Goal: Entertainment & Leisure: Consume media (video, audio)

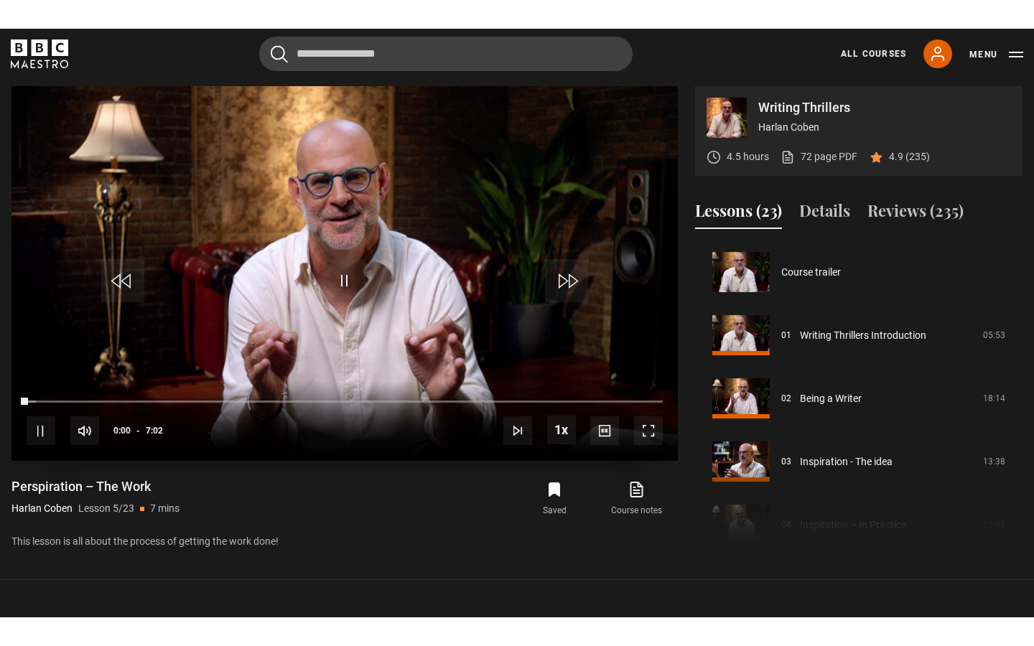
scroll to position [253, 0]
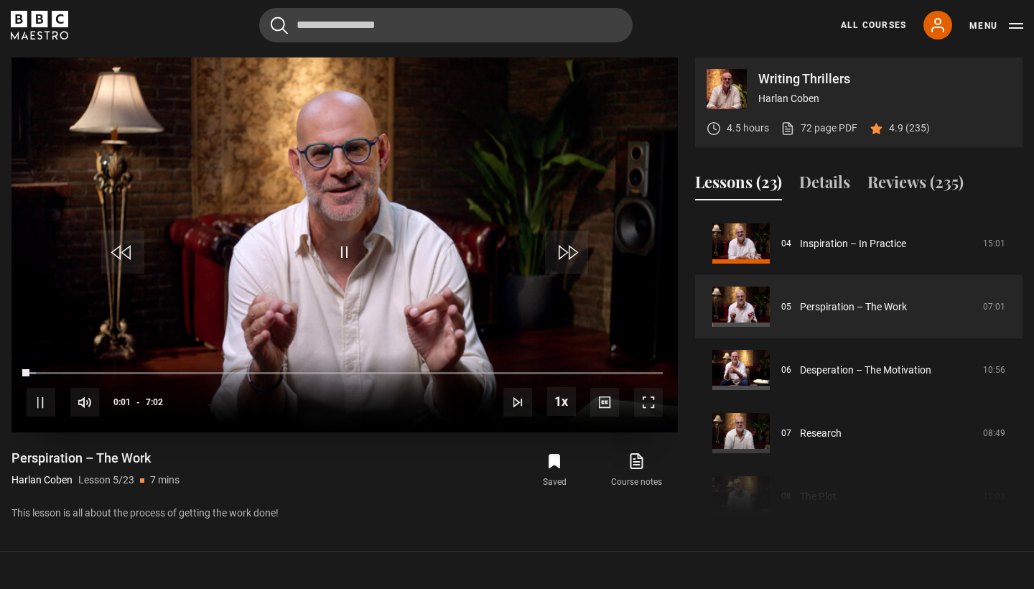
click at [644, 401] on span "Video Player" at bounding box center [648, 402] width 29 height 29
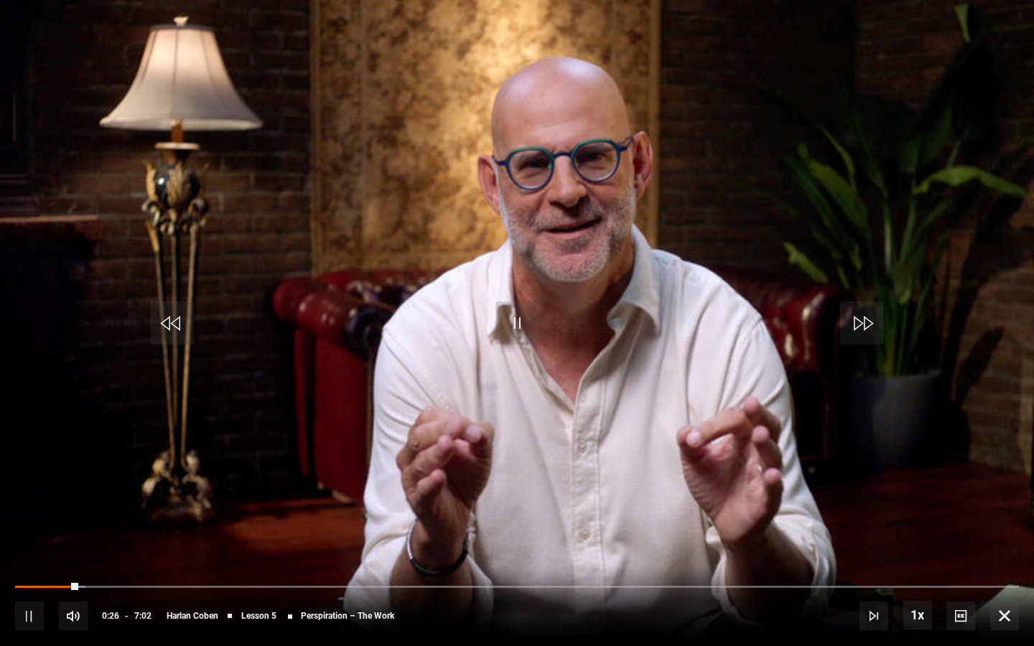
click at [872, 588] on span "Video Player" at bounding box center [874, 616] width 29 height 29
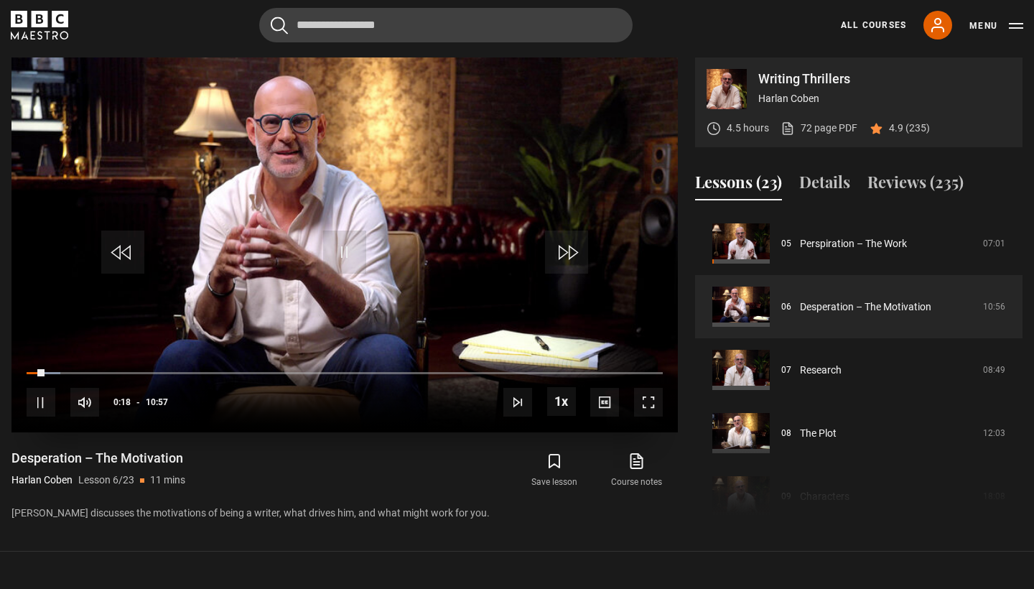
click at [651, 399] on span "Video Player" at bounding box center [648, 402] width 29 height 29
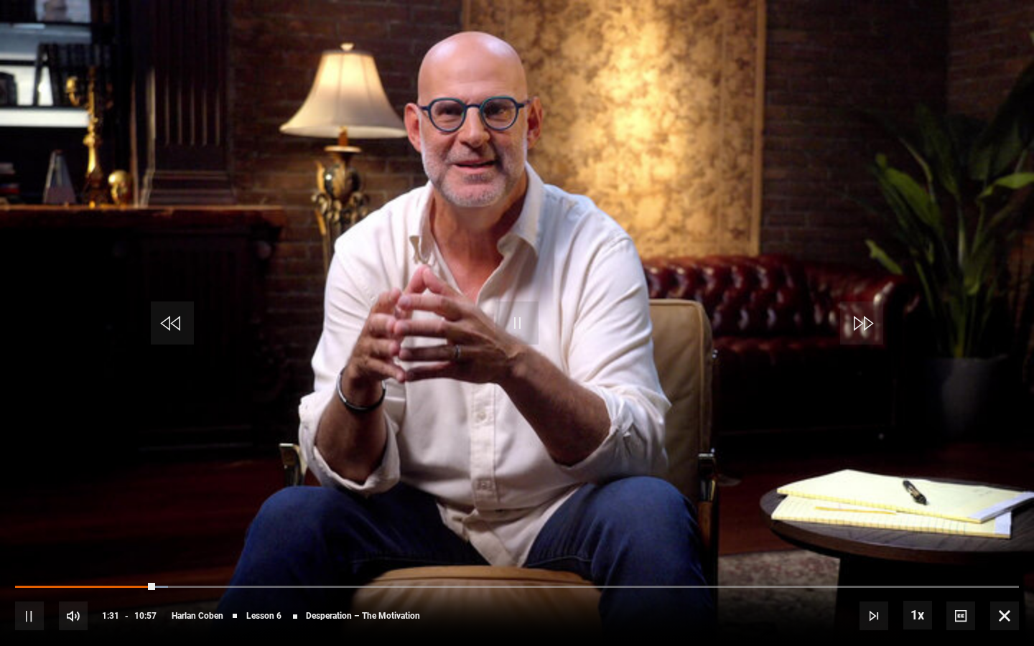
click at [514, 323] on span "Video Player" at bounding box center [517, 323] width 43 height 43
click at [514, 322] on span "Video Player" at bounding box center [517, 323] width 43 height 43
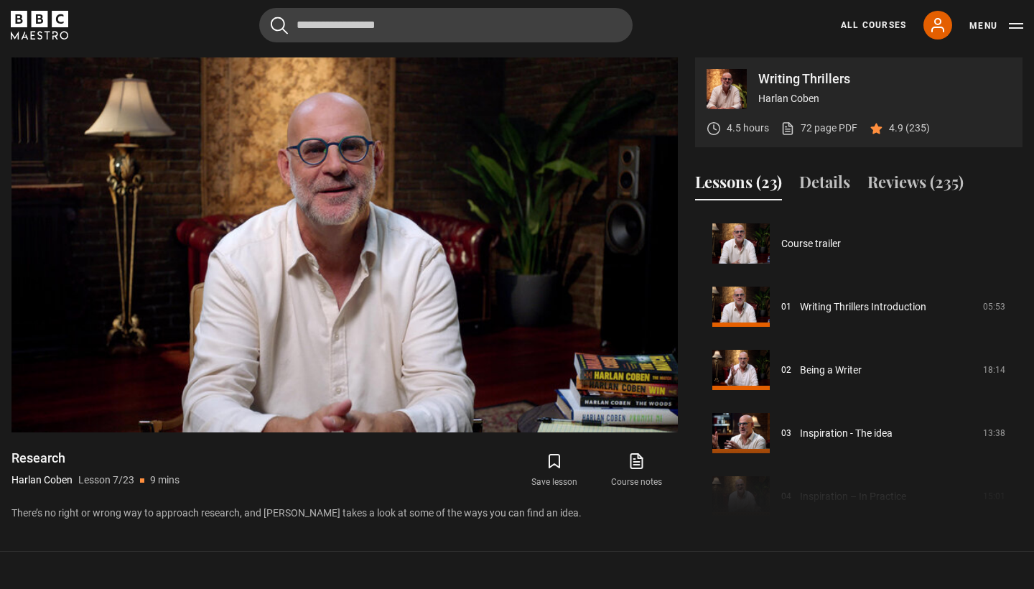
scroll to position [379, 0]
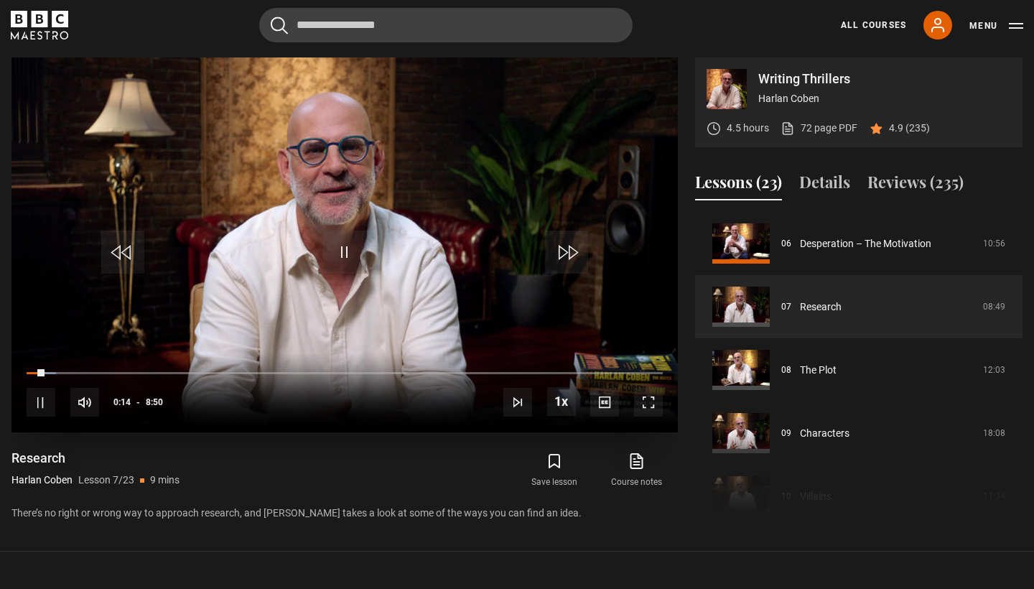
click at [37, 398] on span "Video Player" at bounding box center [41, 402] width 29 height 29
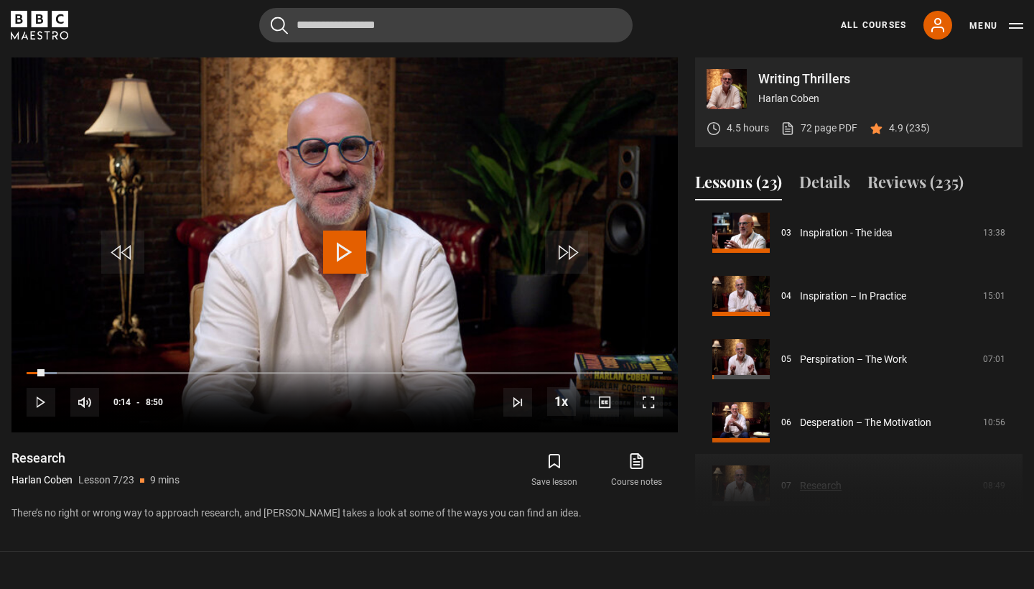
scroll to position [198, 0]
